Goal: Task Accomplishment & Management: Use online tool/utility

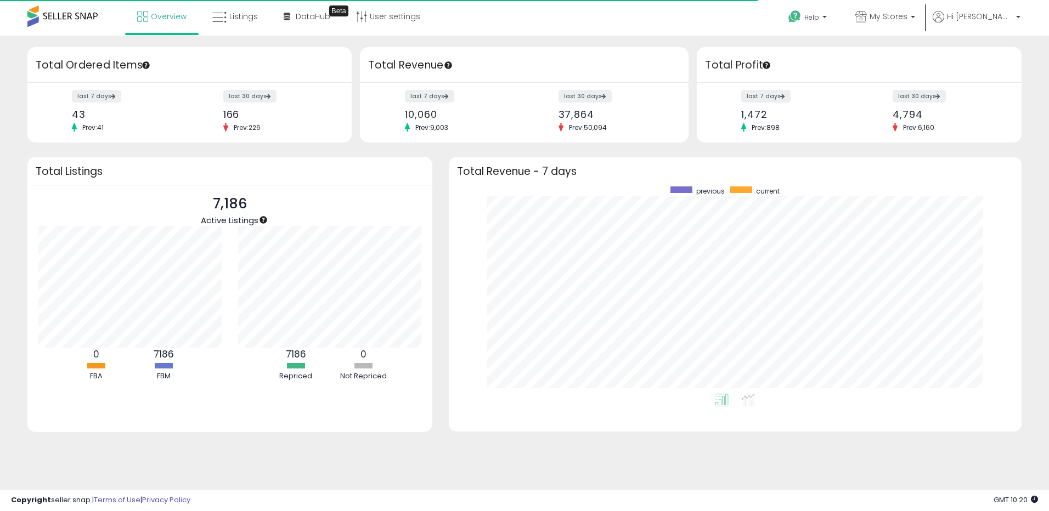
scroll to position [207, 551]
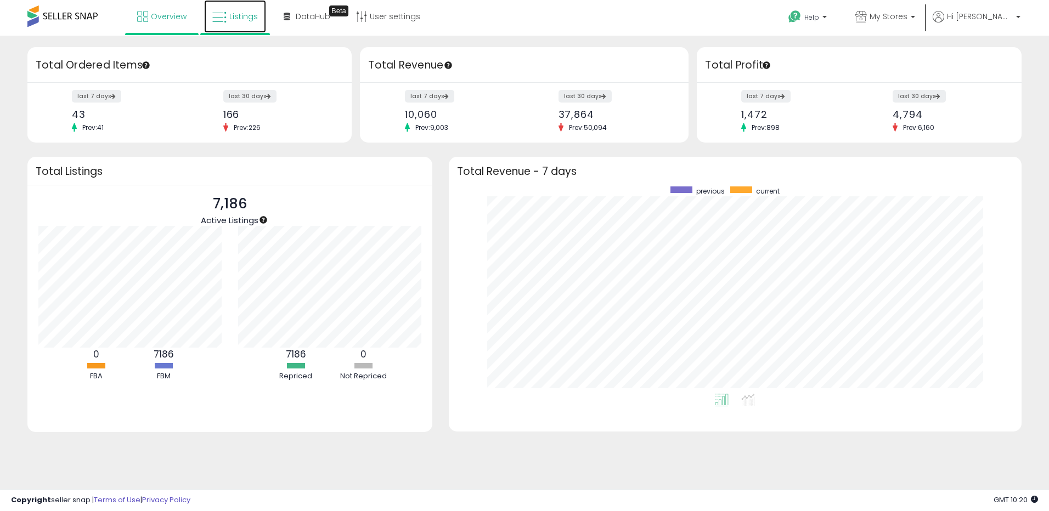
click at [236, 17] on span "Listings" at bounding box center [243, 16] width 29 height 11
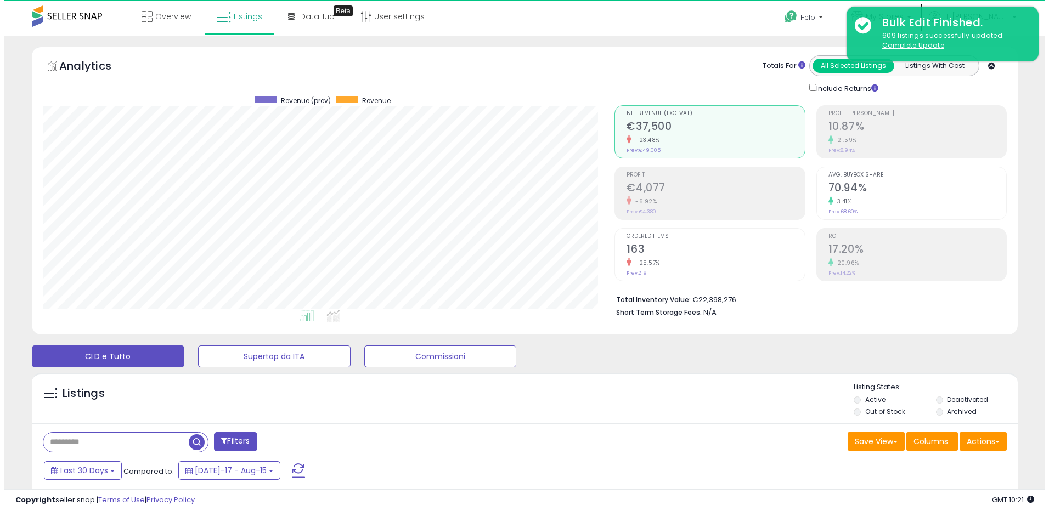
scroll to position [225, 572]
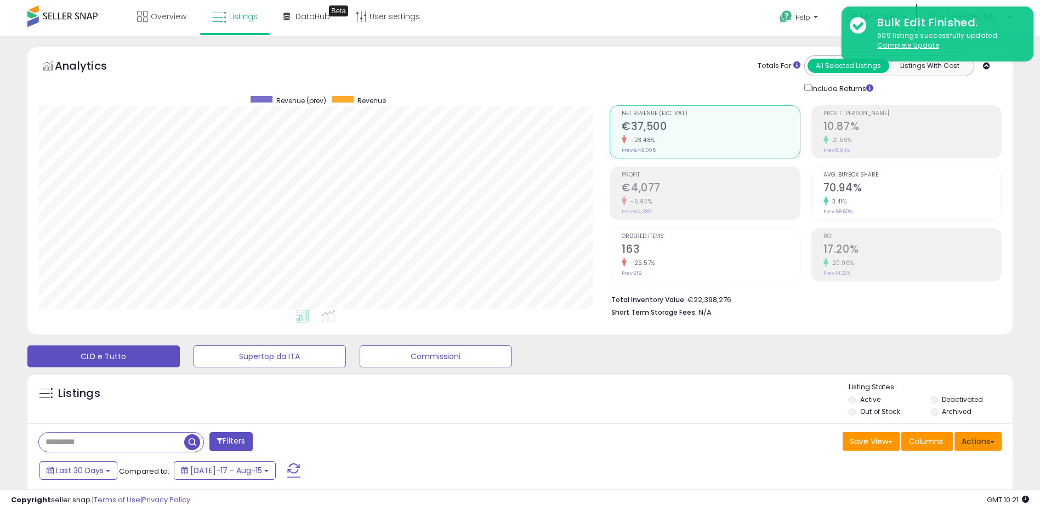
click at [987, 441] on button "Actions" at bounding box center [978, 441] width 47 height 19
click at [889, 462] on span at bounding box center [886, 464] width 10 height 8
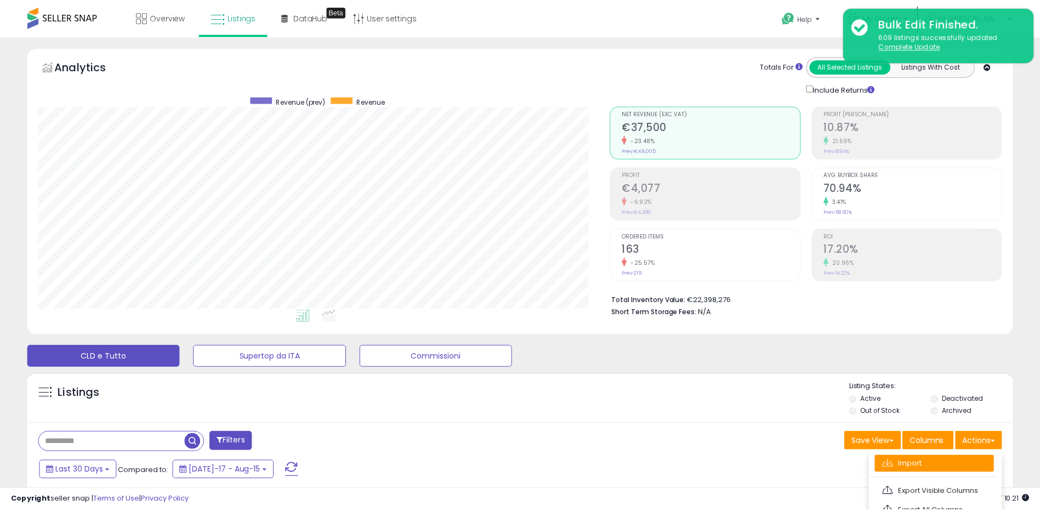
scroll to position [225, 576]
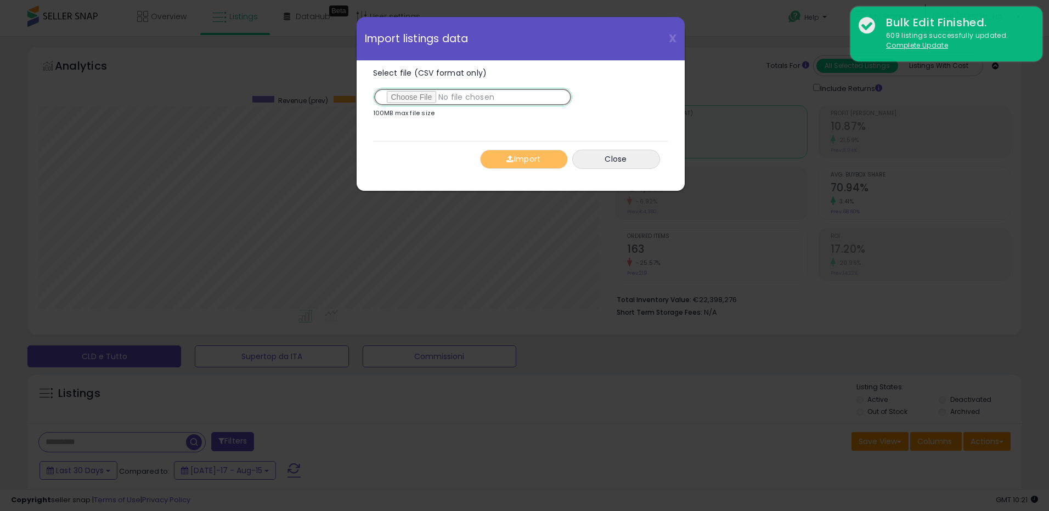
click at [409, 96] on input "Select file (CSV format only)" at bounding box center [472, 97] width 199 height 19
type input "**********"
click at [512, 158] on span "button" at bounding box center [509, 159] width 7 height 8
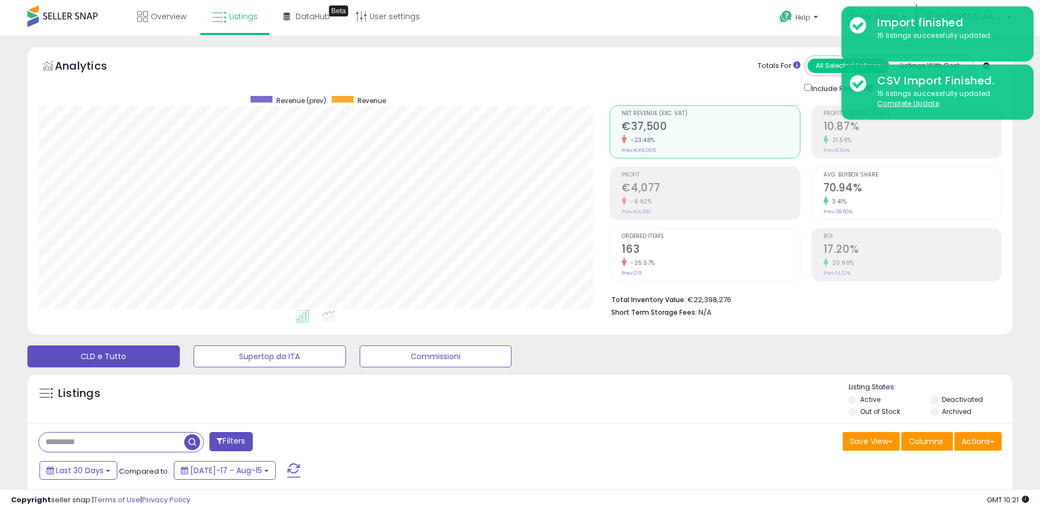
scroll to position [548160, 547813]
